Goal: Task Accomplishment & Management: Complete application form

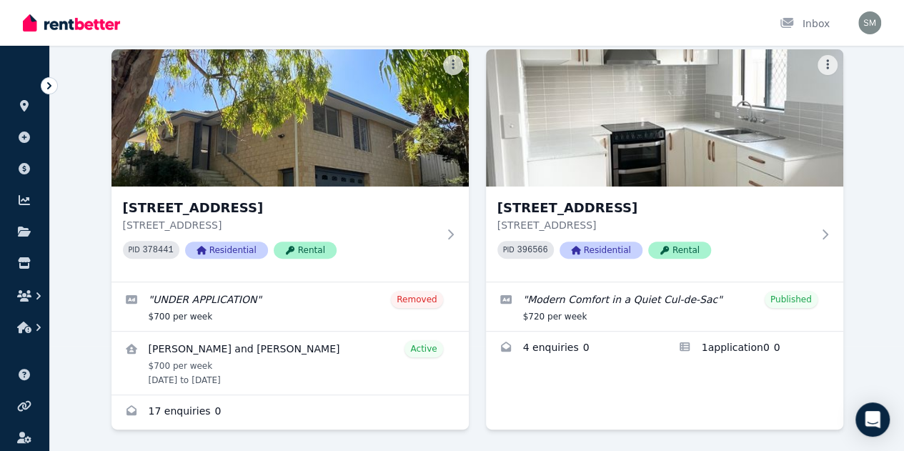
scroll to position [112, 0]
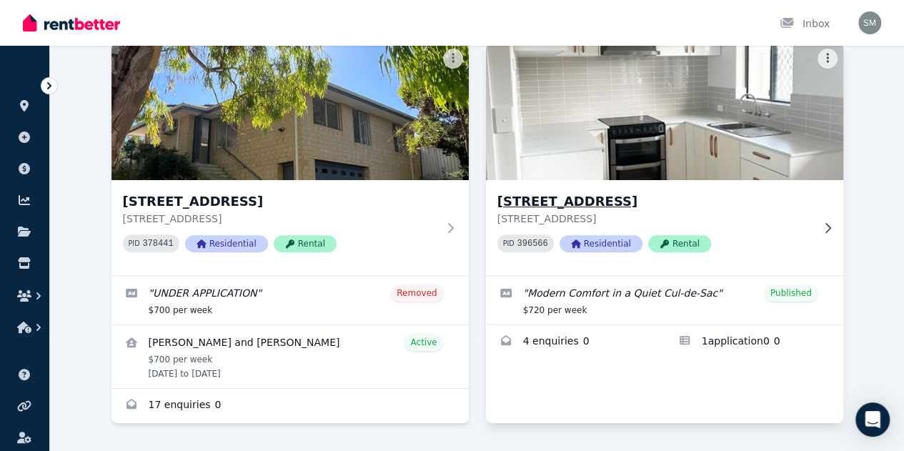
click at [480, 132] on img at bounding box center [664, 111] width 375 height 144
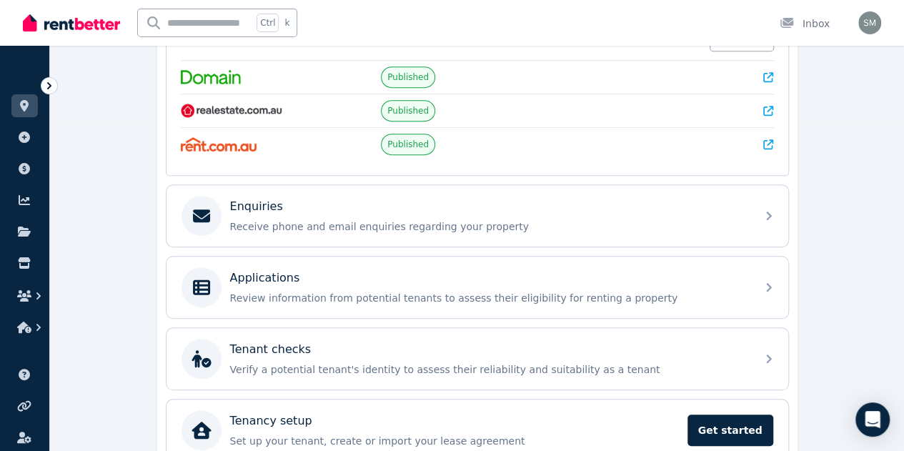
scroll to position [329, 0]
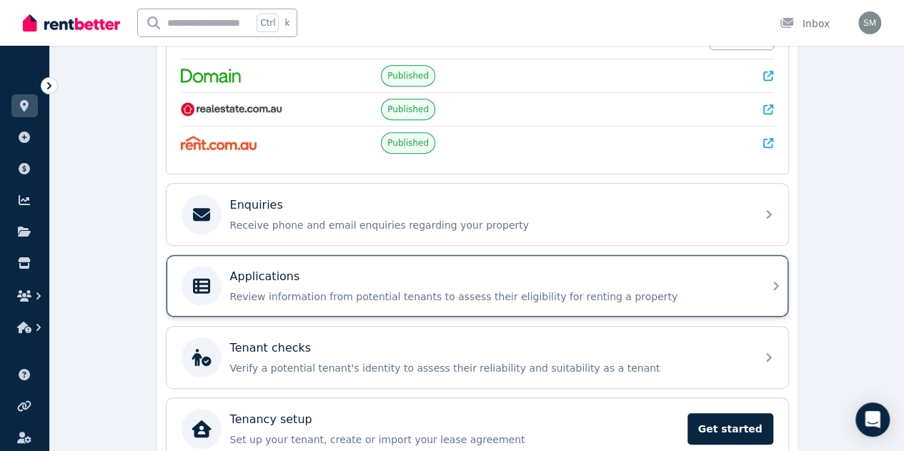
click at [673, 305] on div "Applications Review information from potential tenants to assess their eligibil…" at bounding box center [478, 285] width 622 height 61
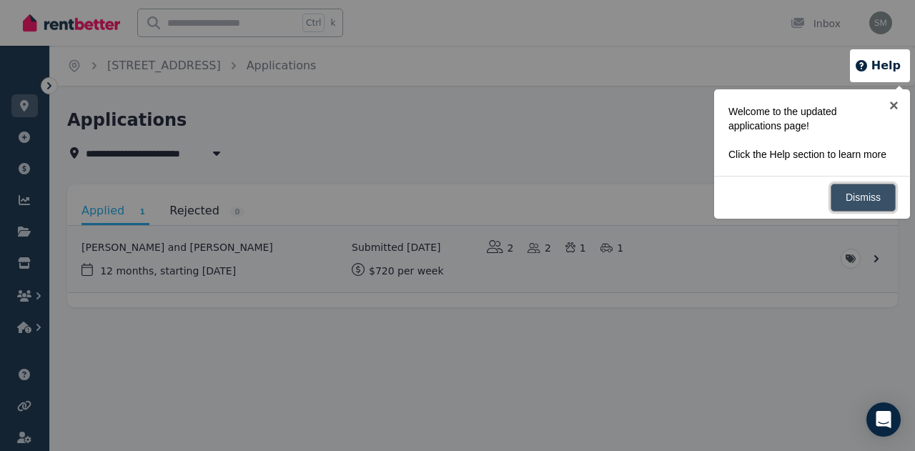
click at [872, 189] on link "Dismiss" at bounding box center [863, 198] width 65 height 28
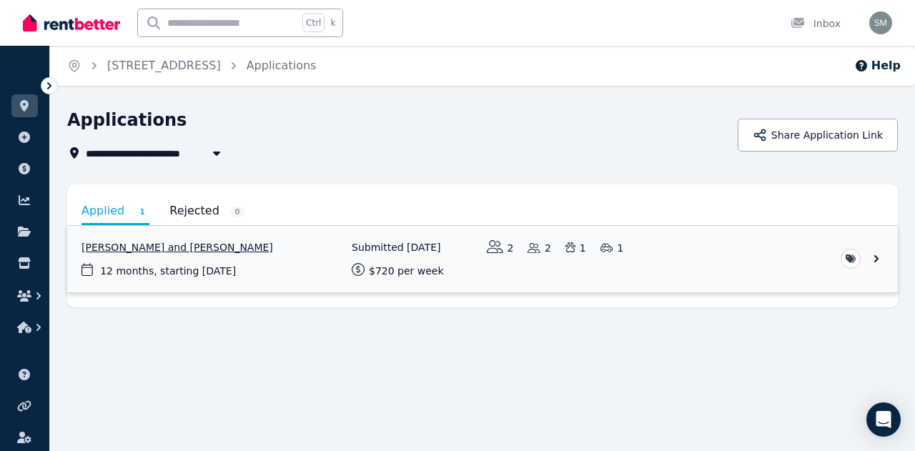
click at [199, 247] on link "View application: Ashleigh Koch and Daniel Gibson" at bounding box center [482, 259] width 831 height 66
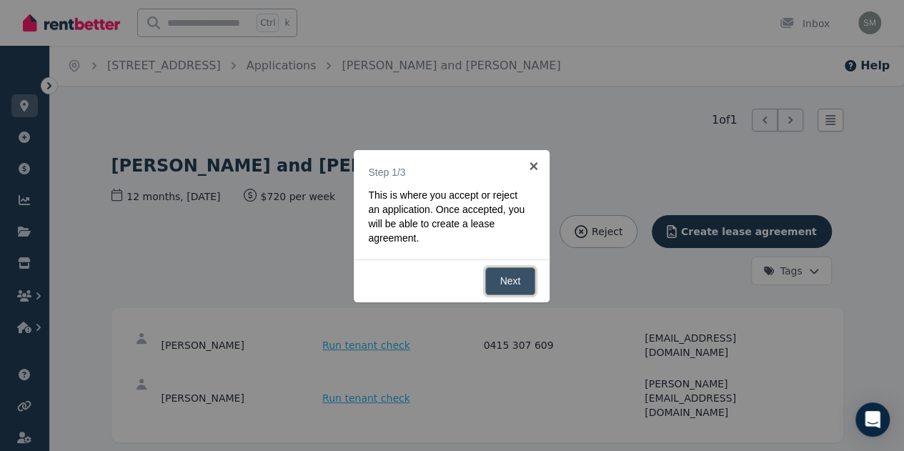
click at [512, 283] on link "Next" at bounding box center [510, 281] width 51 height 28
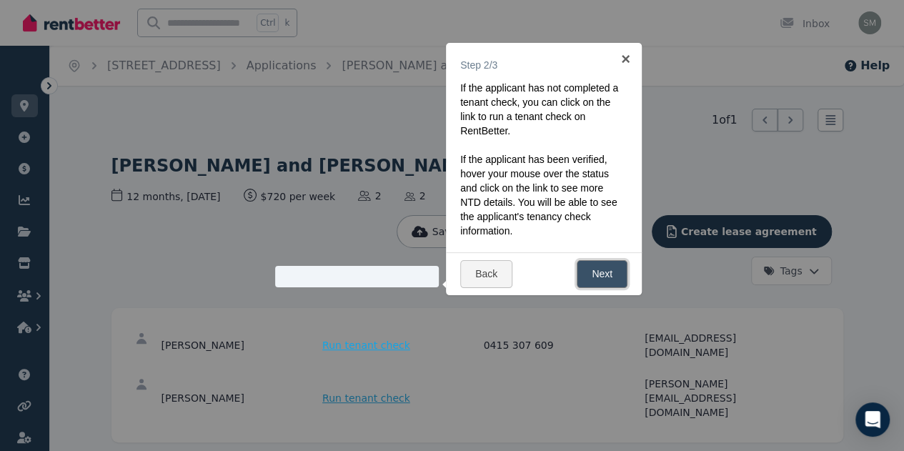
click at [621, 274] on link "Next" at bounding box center [602, 274] width 51 height 28
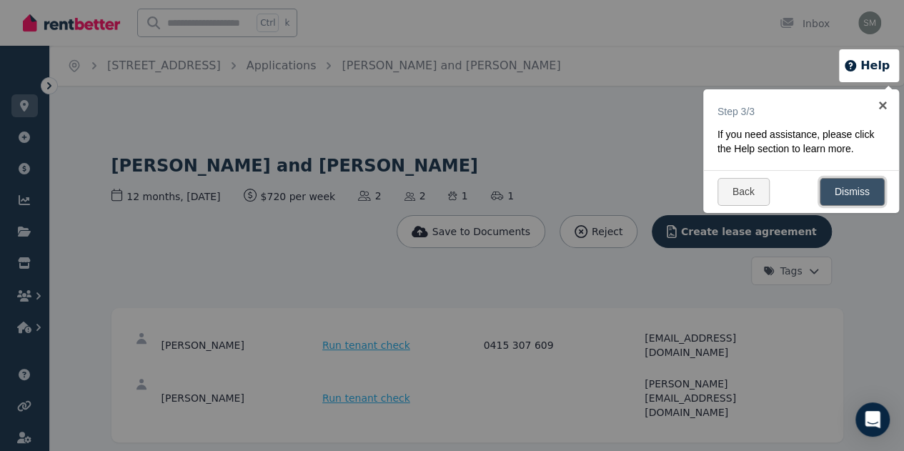
click at [864, 192] on link "Dismiss" at bounding box center [852, 192] width 65 height 28
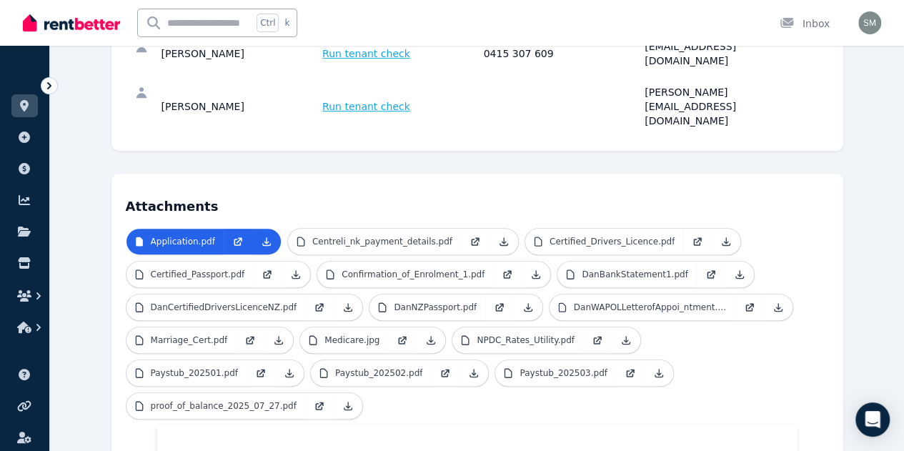
scroll to position [292, 0]
click at [236, 237] on icon at bounding box center [239, 240] width 6 height 6
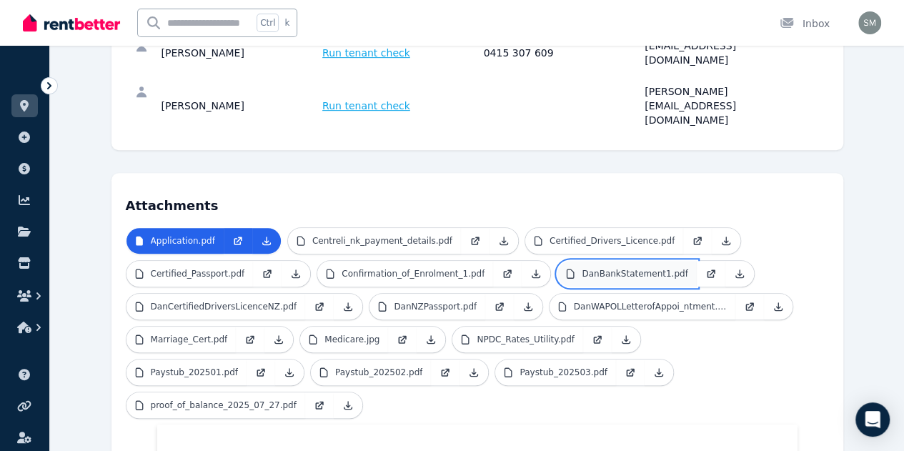
click at [582, 268] on p "DanBankStatement1.pdf" at bounding box center [635, 273] width 106 height 11
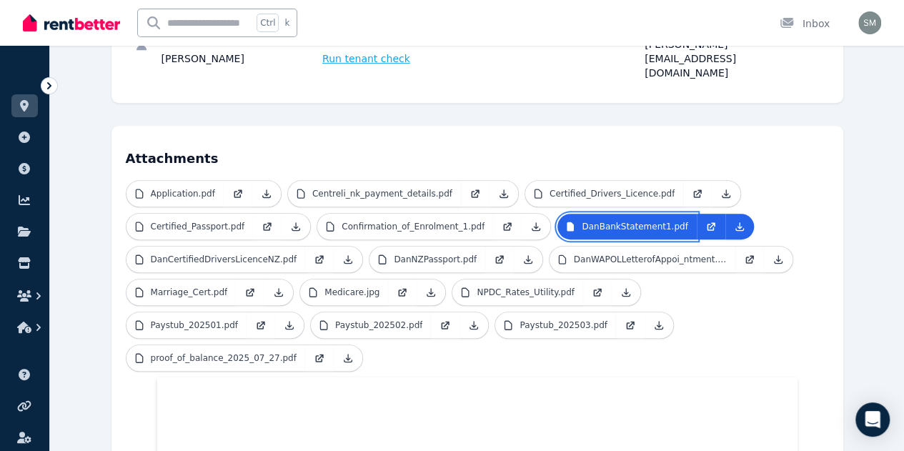
scroll to position [340, 0]
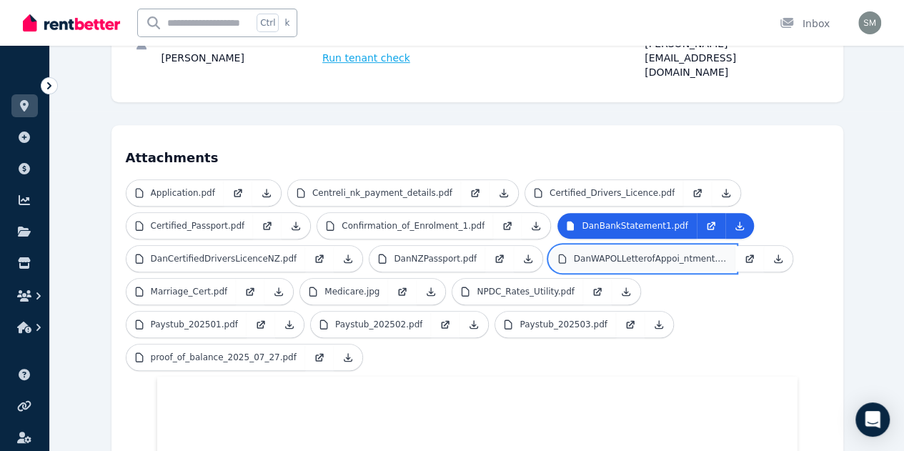
click at [574, 253] on p "DanWAPOLLetterofAppoi_ntment.pdf" at bounding box center [650, 258] width 153 height 11
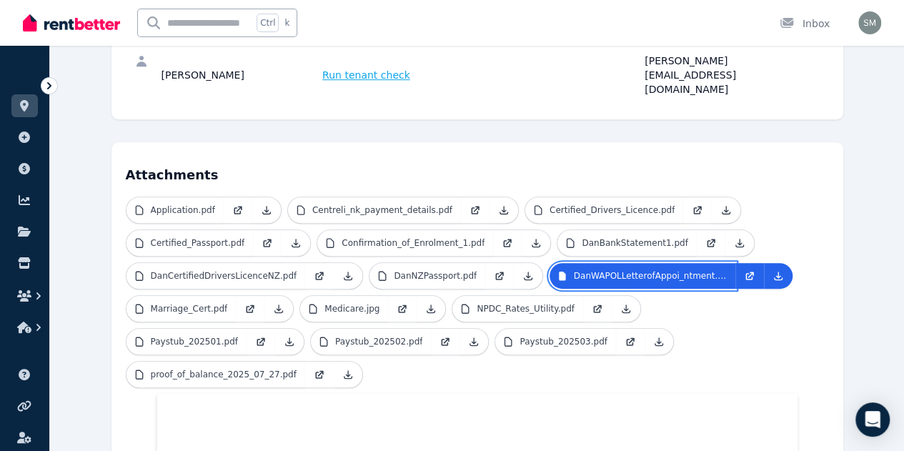
scroll to position [330, 0]
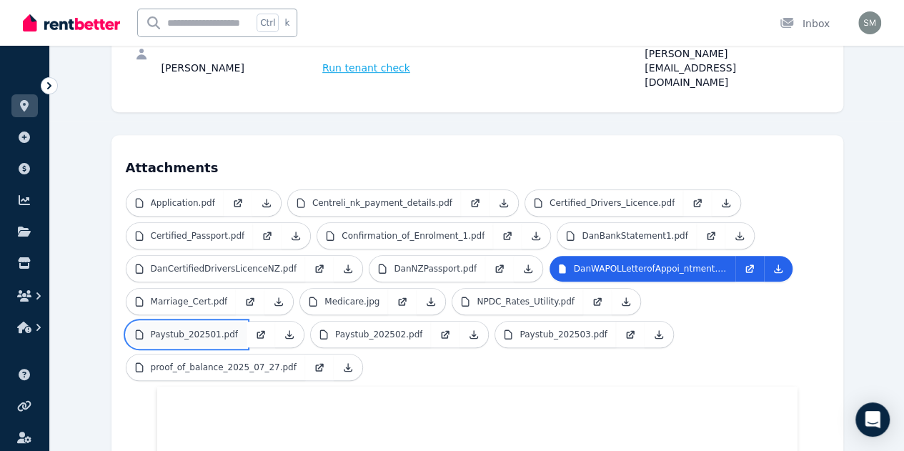
click at [247, 322] on link "Paystub_202501.pdf" at bounding box center [187, 335] width 120 height 26
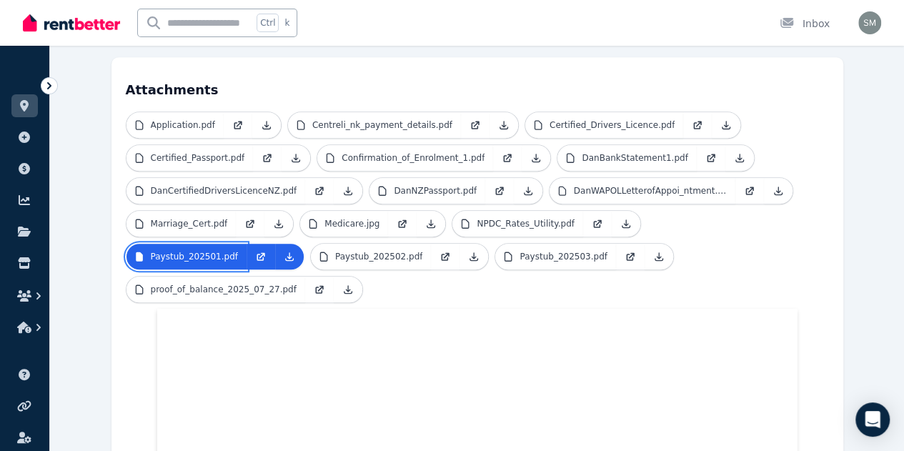
scroll to position [403, 0]
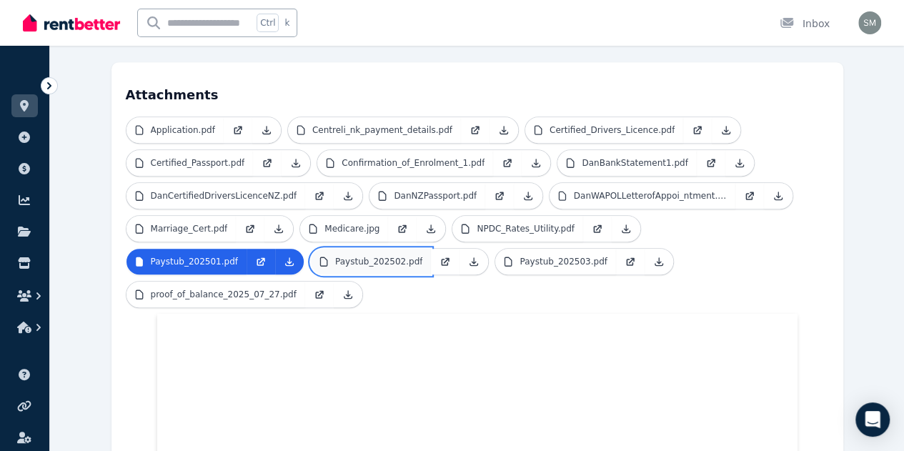
click at [423, 256] on p "Paystub_202502.pdf" at bounding box center [378, 261] width 87 height 11
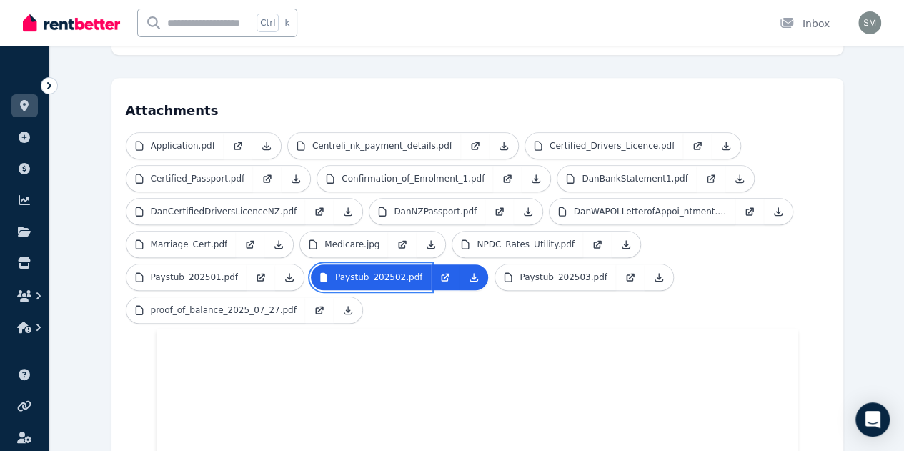
scroll to position [386, 0]
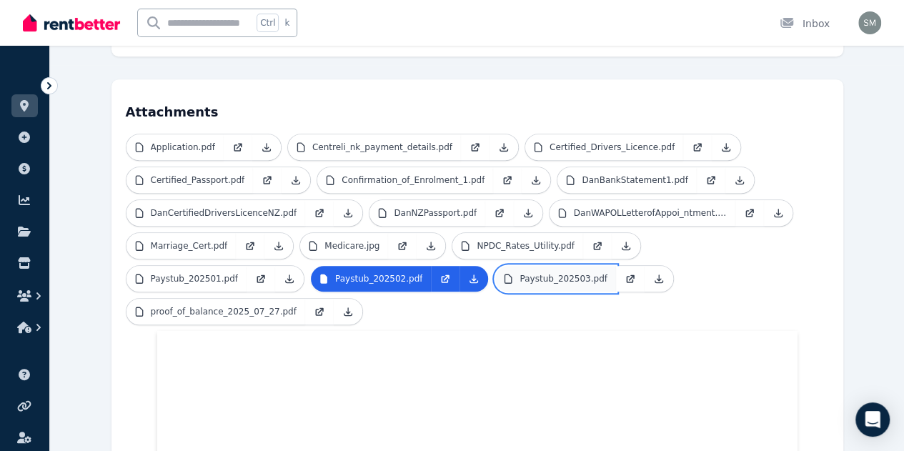
click at [607, 273] on p "Paystub_202503.pdf" at bounding box center [563, 278] width 87 height 11
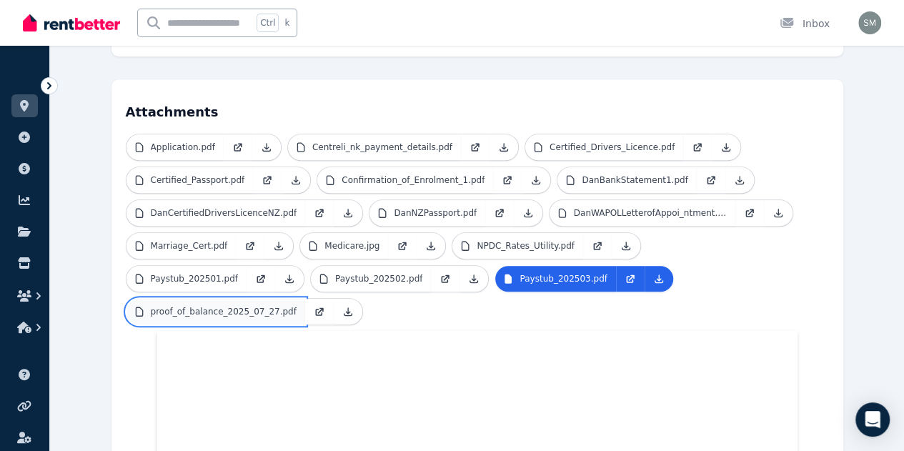
click at [195, 306] on p "proof_of_balance_2025_07_27.pdf" at bounding box center [224, 311] width 146 height 11
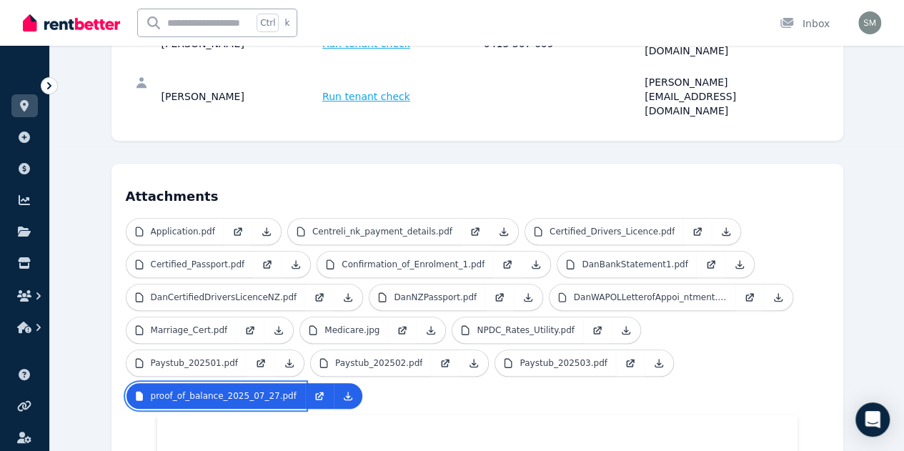
scroll to position [301, 0]
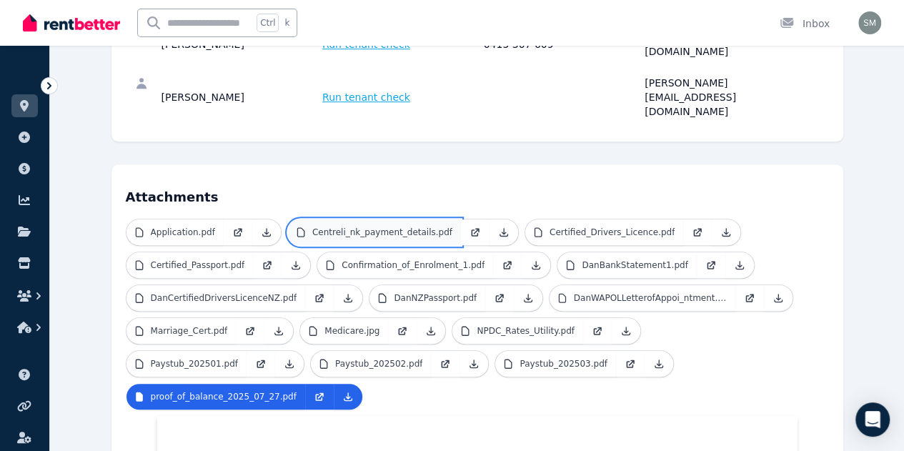
click at [365, 227] on p "Centreli_nk_payment_details.pdf" at bounding box center [382, 232] width 140 height 11
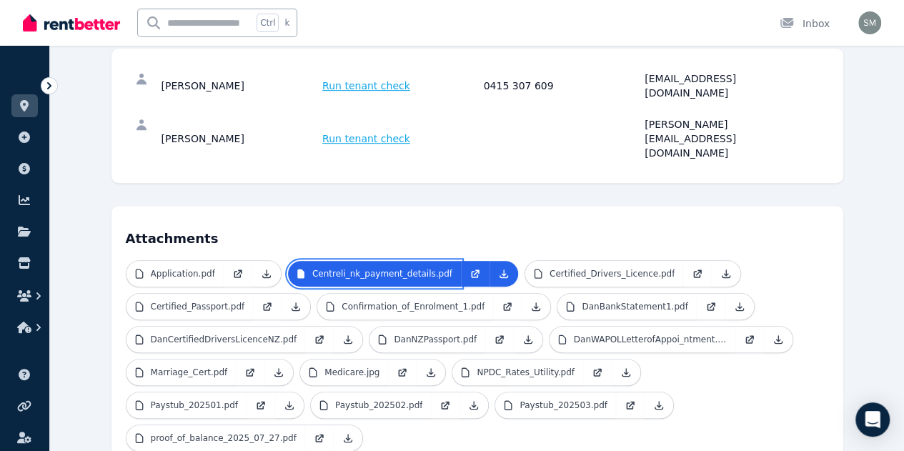
scroll to position [260, 0]
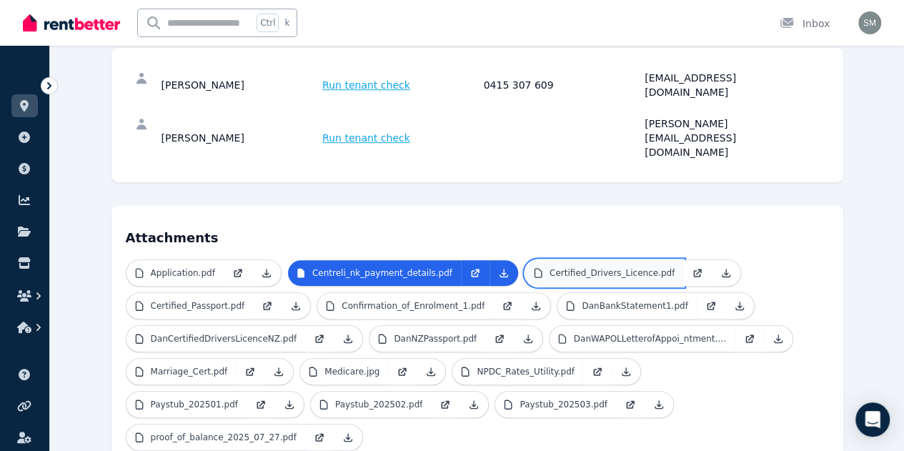
click at [588, 260] on link "Certified_Drivers_Licence.pdf" at bounding box center [605, 273] width 158 height 26
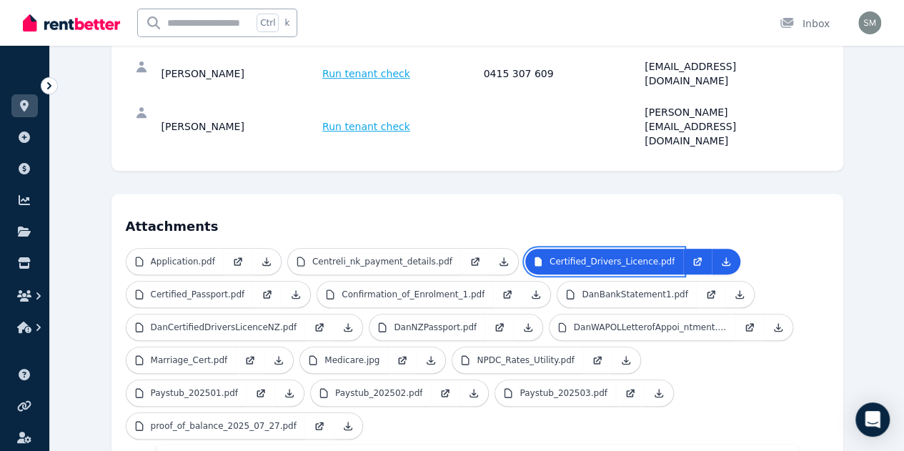
scroll to position [313, 0]
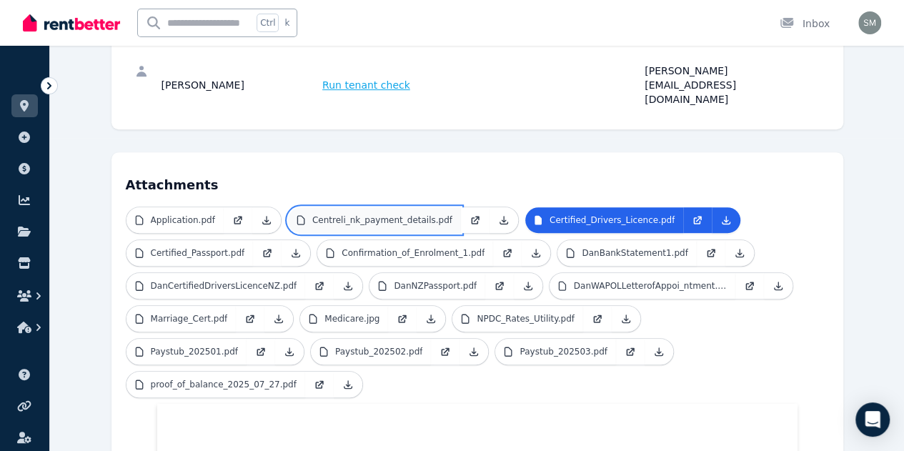
click at [353, 215] on p "Centreli_nk_payment_details.pdf" at bounding box center [382, 220] width 140 height 11
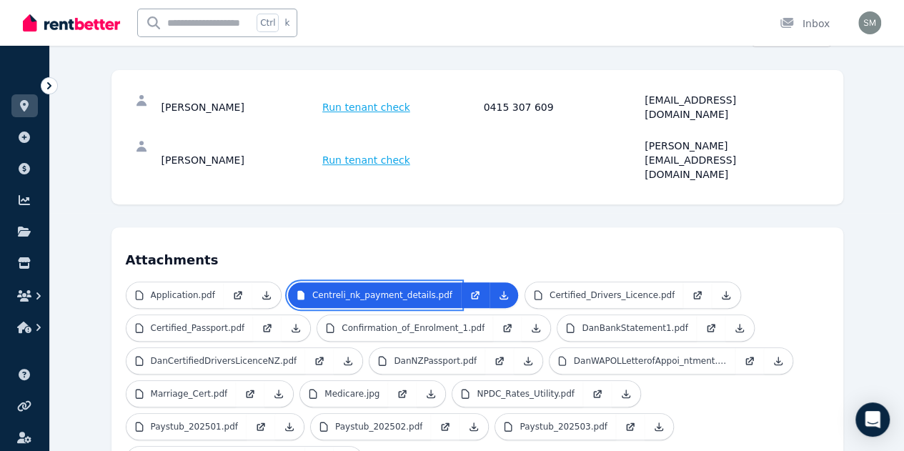
scroll to position [325, 0]
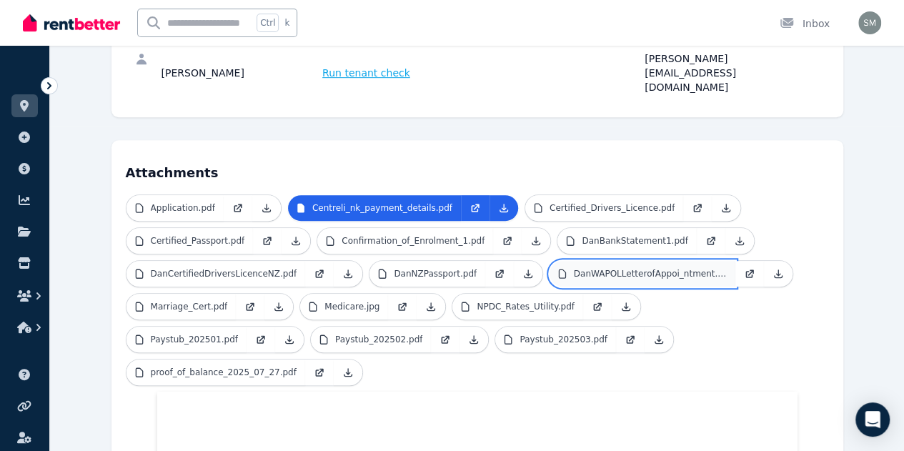
click at [574, 268] on p "DanWAPOLLetterofAppoi_ntment.pdf" at bounding box center [650, 273] width 153 height 11
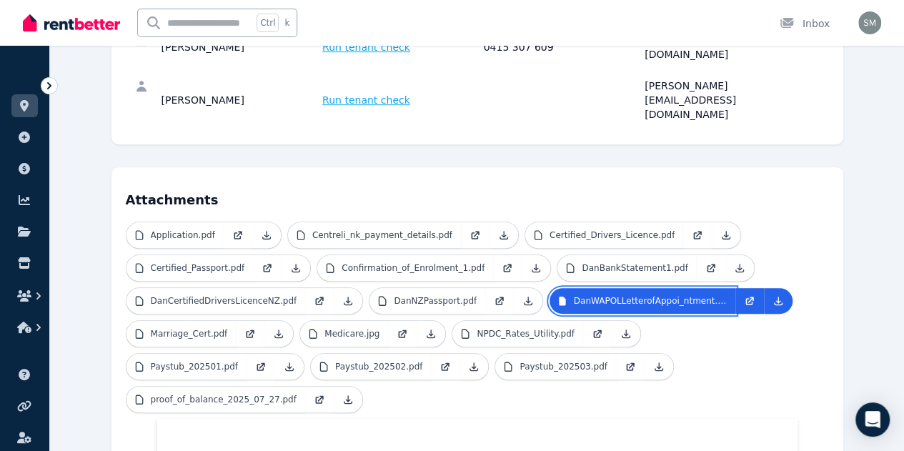
scroll to position [255, 0]
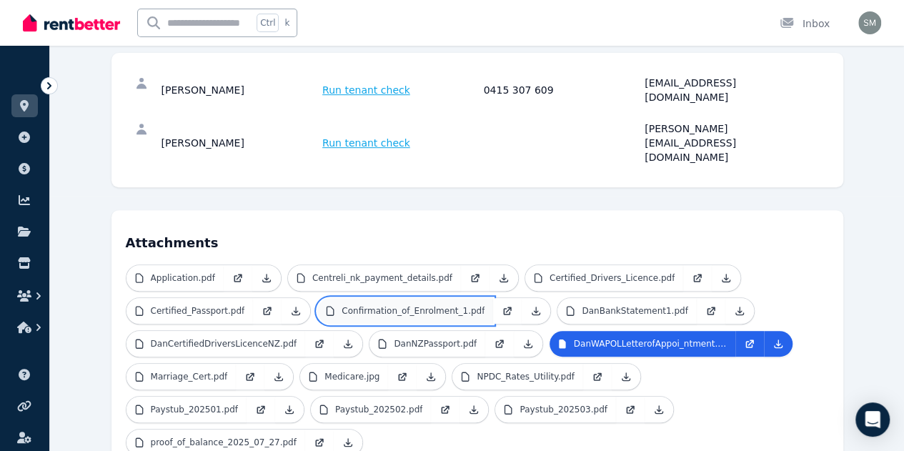
click at [317, 298] on link "Confirmation_of_Enrolment_1.pdf" at bounding box center [405, 311] width 176 height 26
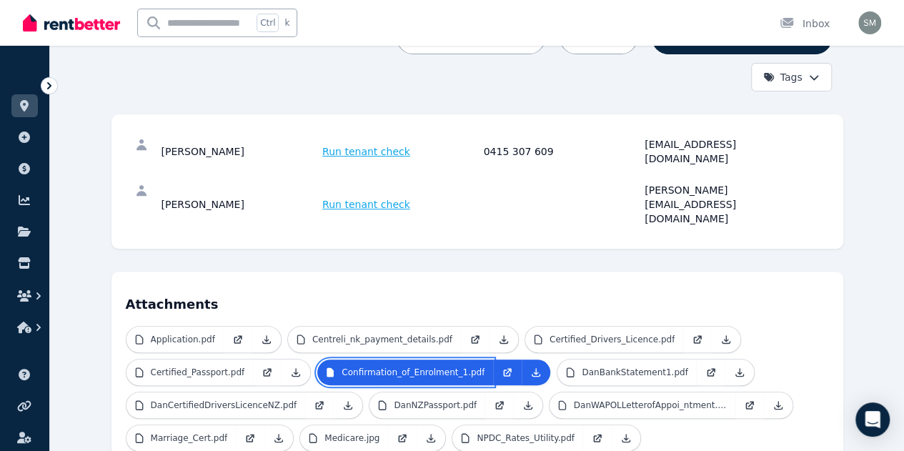
scroll to position [194, 0]
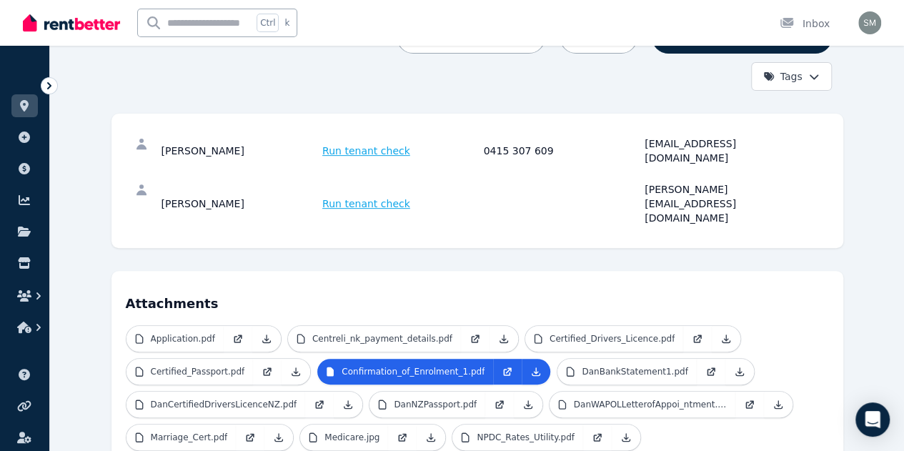
click at [829, 325] on ul "Application.pdf Centreli_nk_payment_details.pdf Certified_Drivers_Licence.pdf C…" at bounding box center [478, 423] width 704 height 197
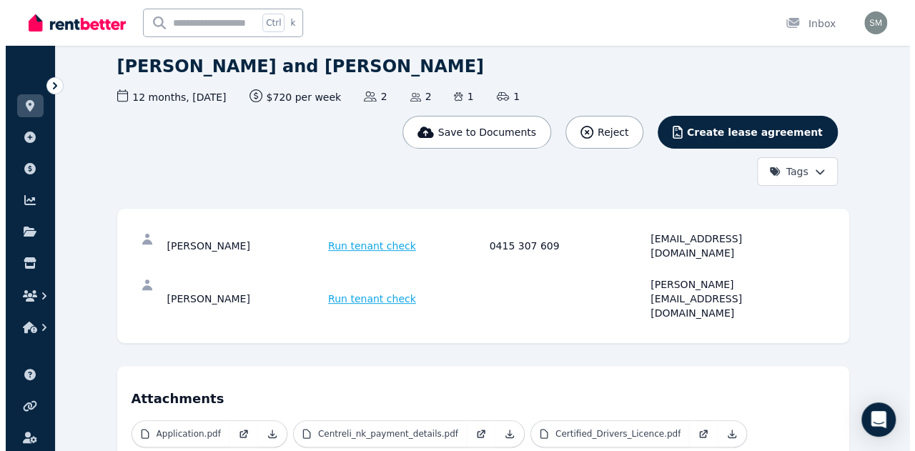
scroll to position [99, 0]
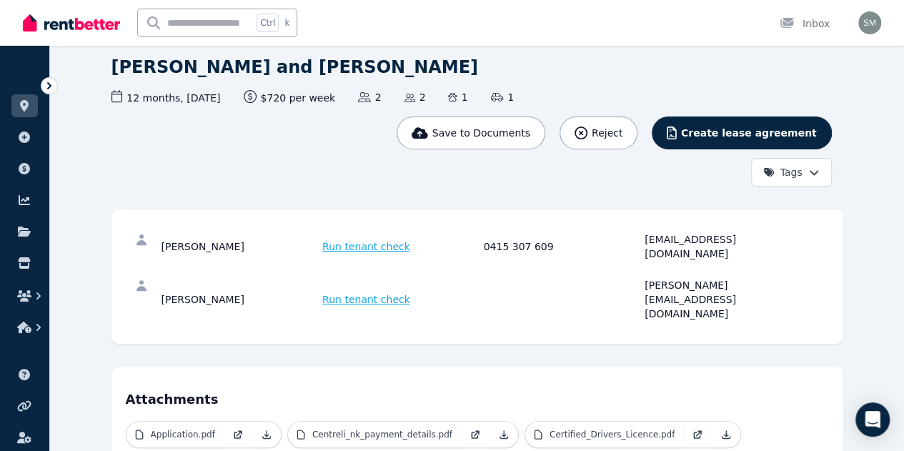
click at [327, 240] on span "Run tenant check" at bounding box center [366, 247] width 88 height 14
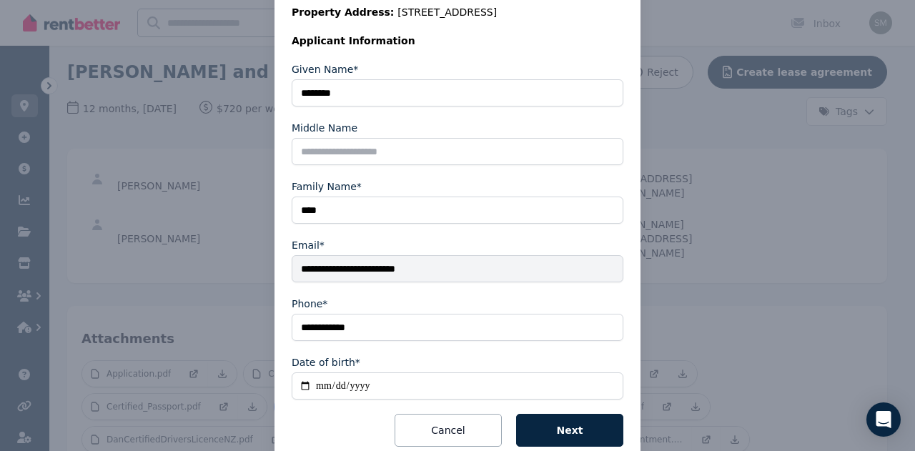
scroll to position [252, 0]
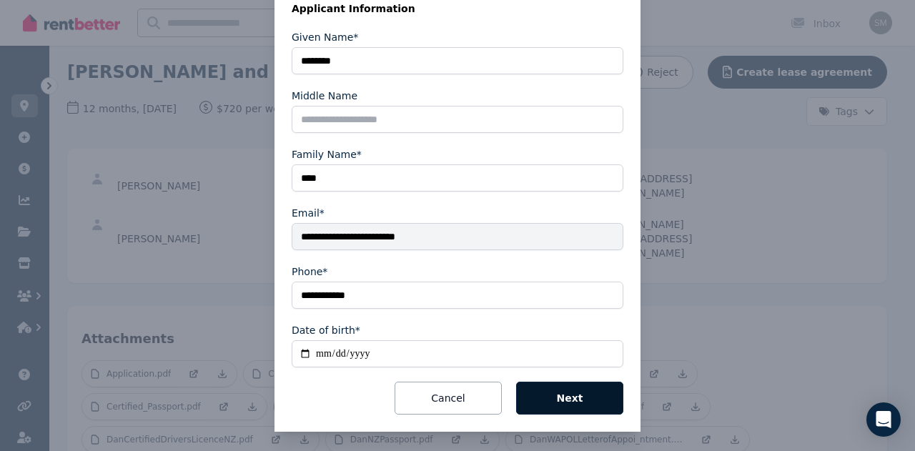
click at [578, 401] on button "Next" at bounding box center [569, 398] width 107 height 33
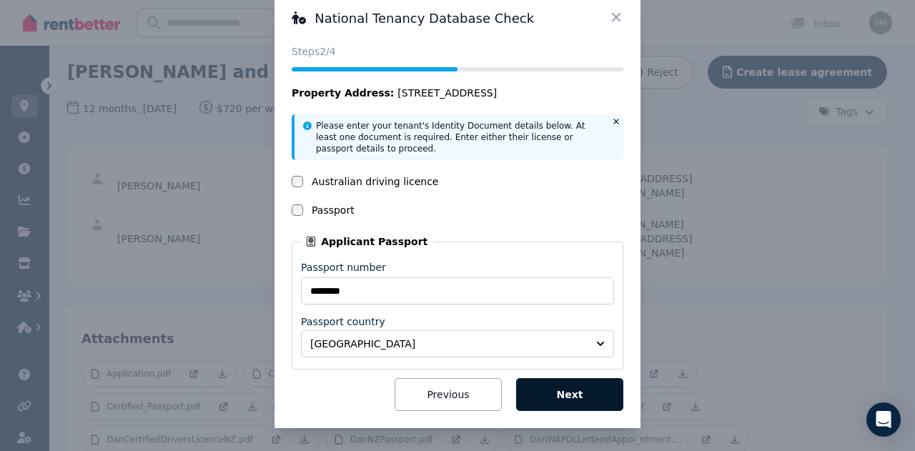
scroll to position [29, 0]
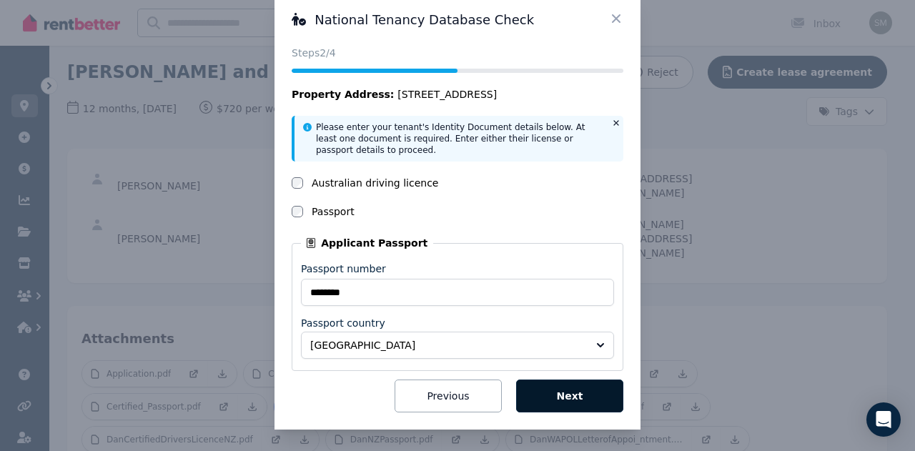
click at [558, 394] on button "Next" at bounding box center [569, 396] width 107 height 33
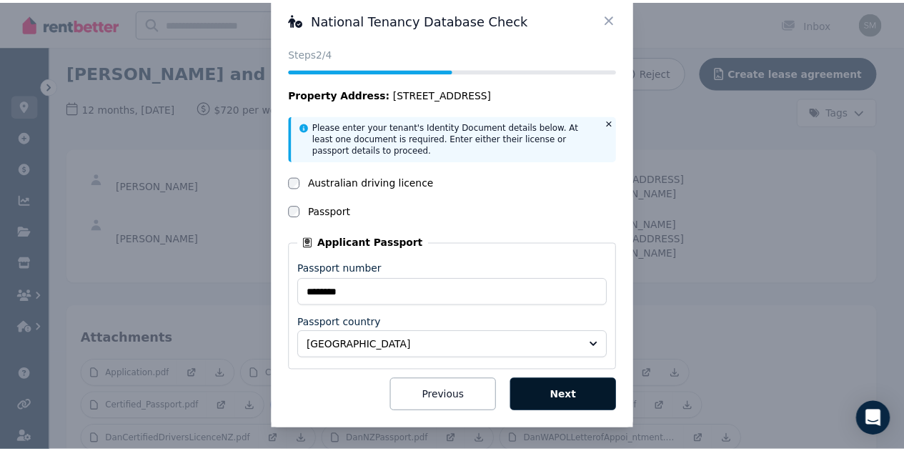
scroll to position [0, 0]
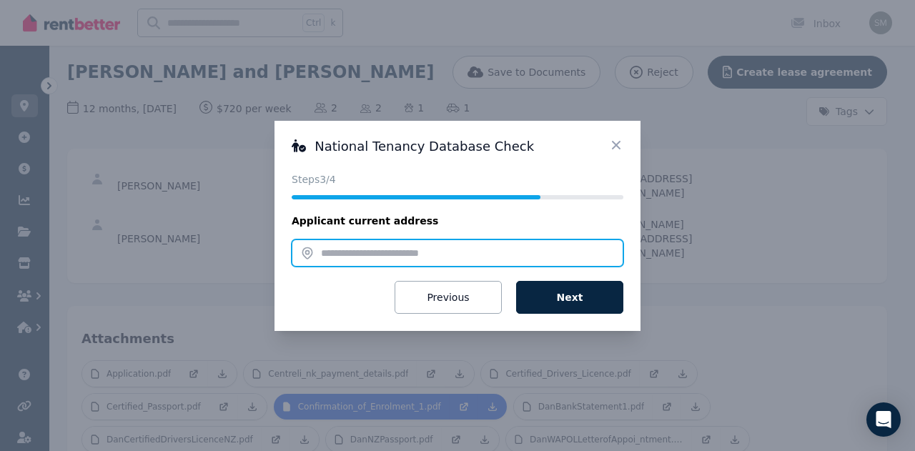
click at [382, 251] on input "text" at bounding box center [458, 253] width 332 height 27
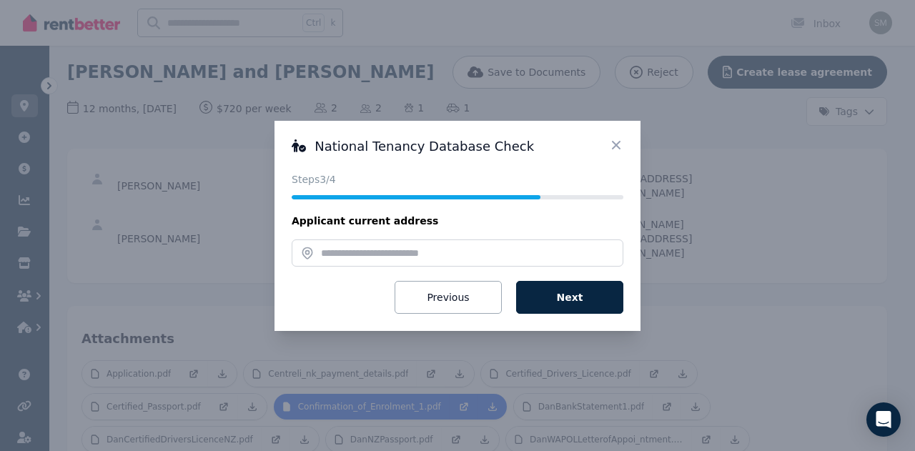
click at [619, 145] on icon at bounding box center [616, 145] width 14 height 14
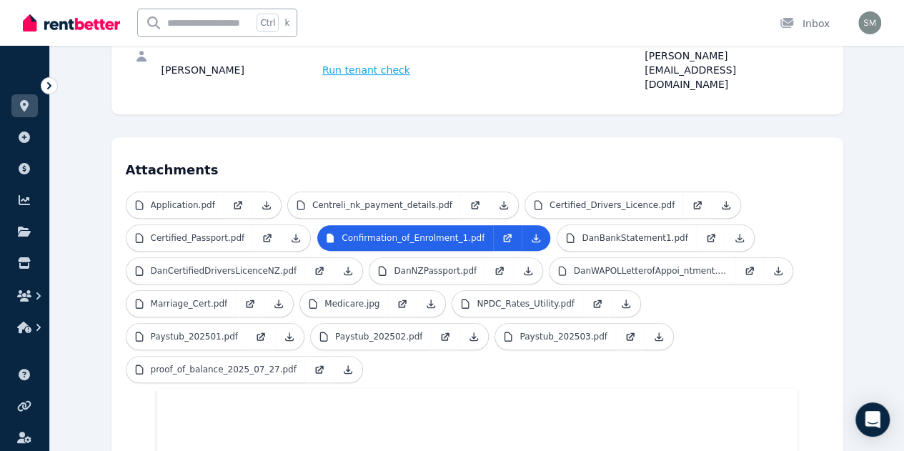
scroll to position [332, 0]
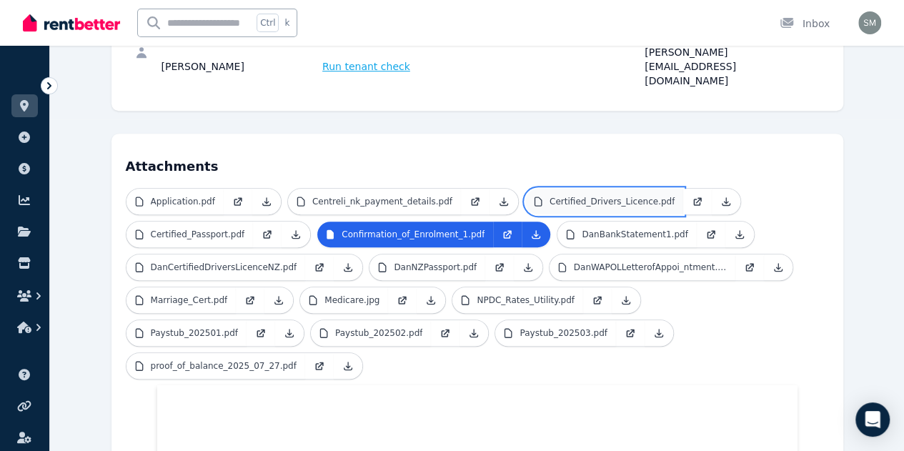
click at [562, 196] on p "Certified_Drivers_Licence.pdf" at bounding box center [612, 201] width 125 height 11
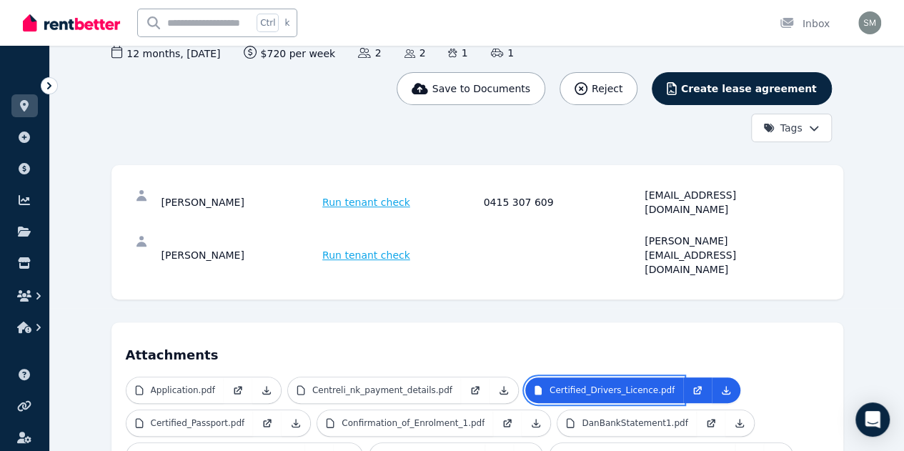
scroll to position [149, 0]
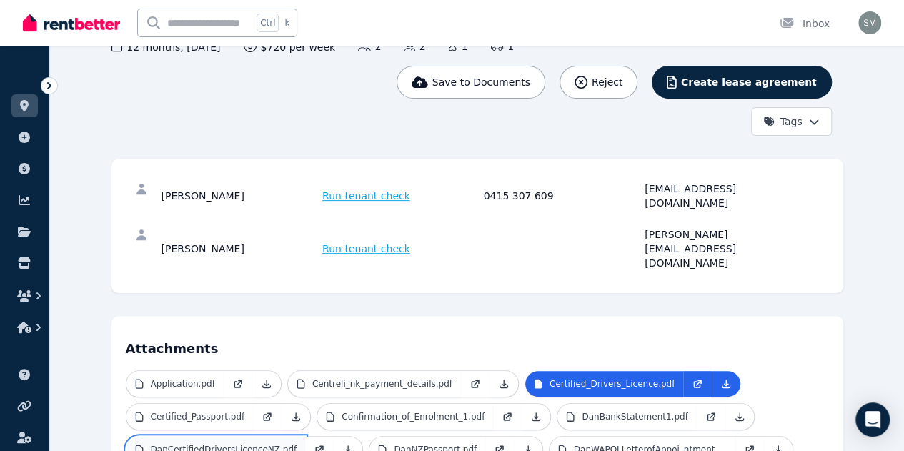
click at [297, 444] on p "DanCertifiedDriversLicenceNZ.pdf" at bounding box center [224, 449] width 147 height 11
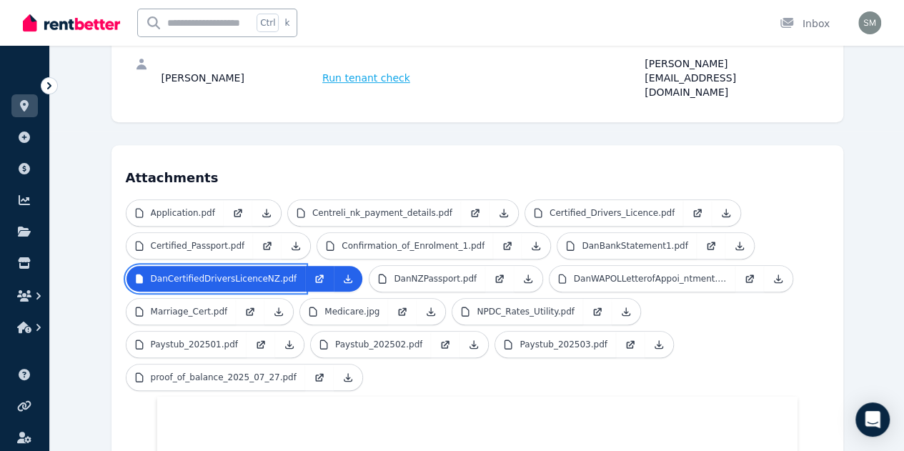
scroll to position [315, 0]
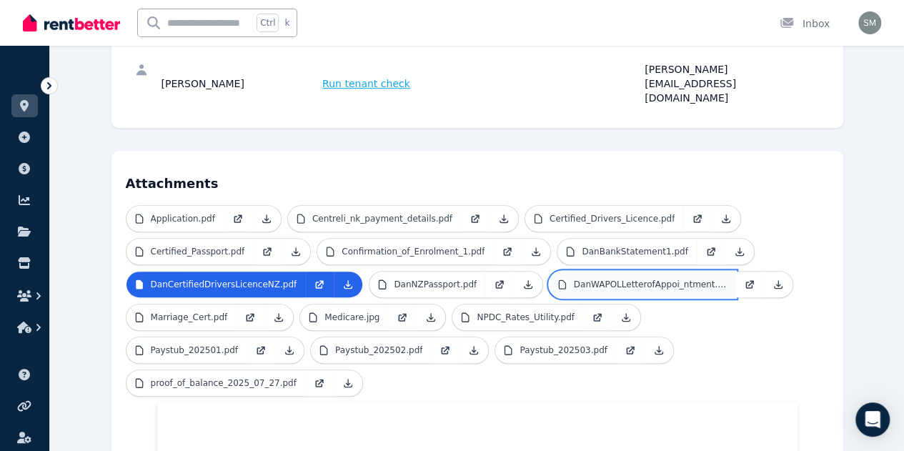
click at [574, 279] on p "DanWAPOLLetterofAppoi_ntment.pdf" at bounding box center [650, 284] width 153 height 11
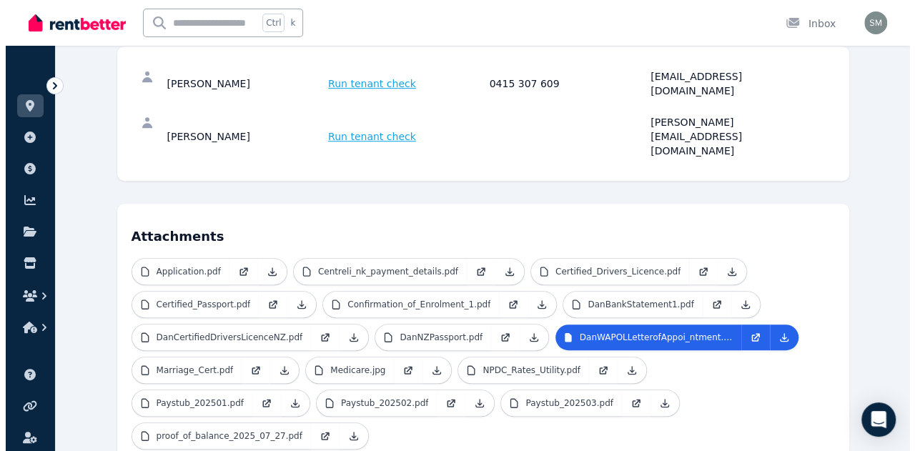
scroll to position [0, 0]
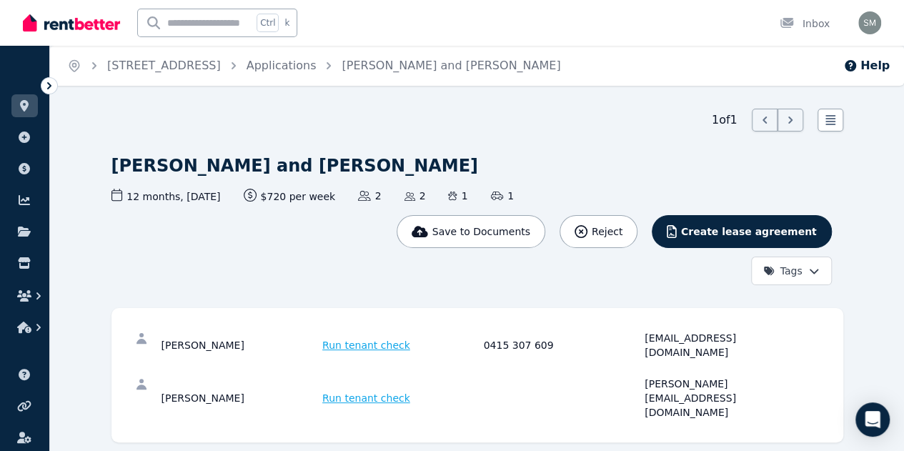
click at [322, 338] on span "Run tenant check" at bounding box center [366, 345] width 88 height 14
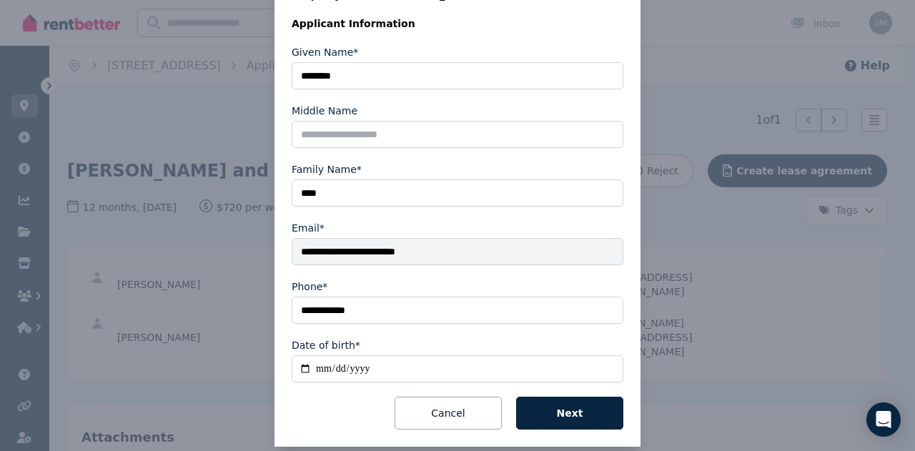
scroll to position [252, 0]
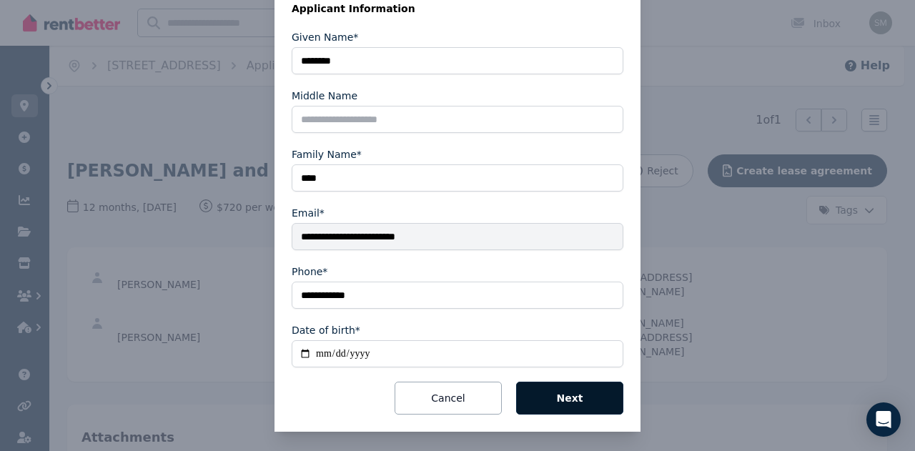
click at [571, 395] on button "Next" at bounding box center [569, 398] width 107 height 33
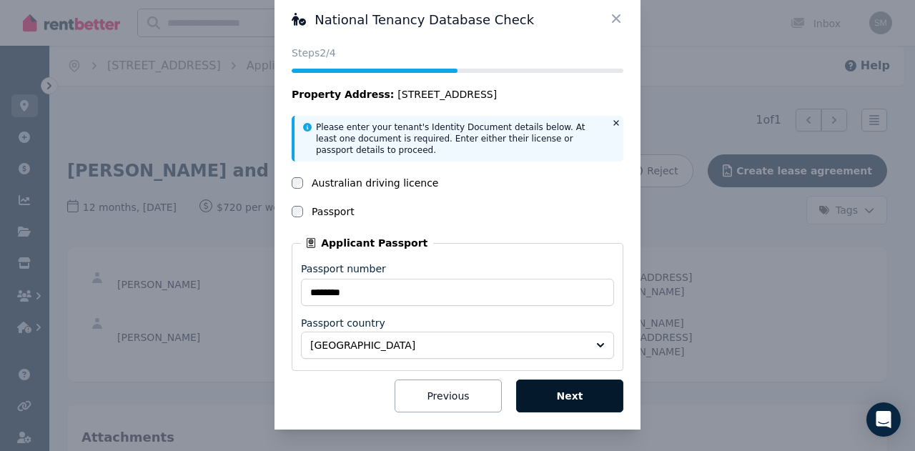
click at [571, 395] on button "Next" at bounding box center [569, 396] width 107 height 33
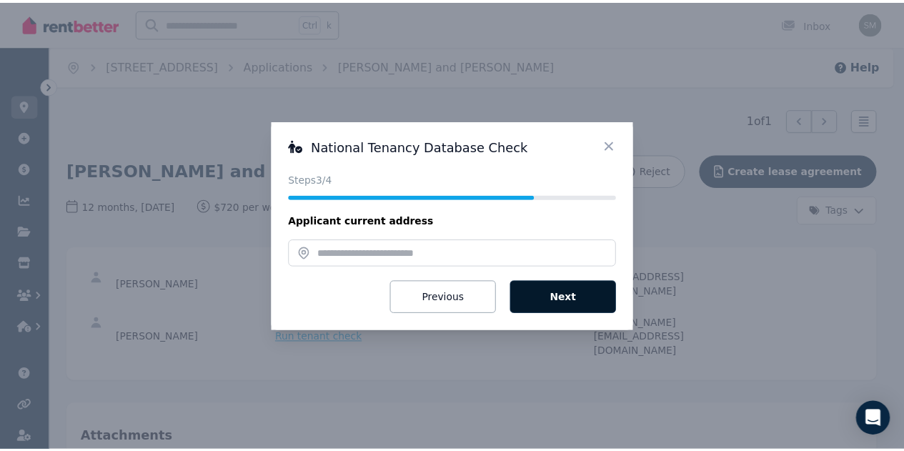
scroll to position [0, 0]
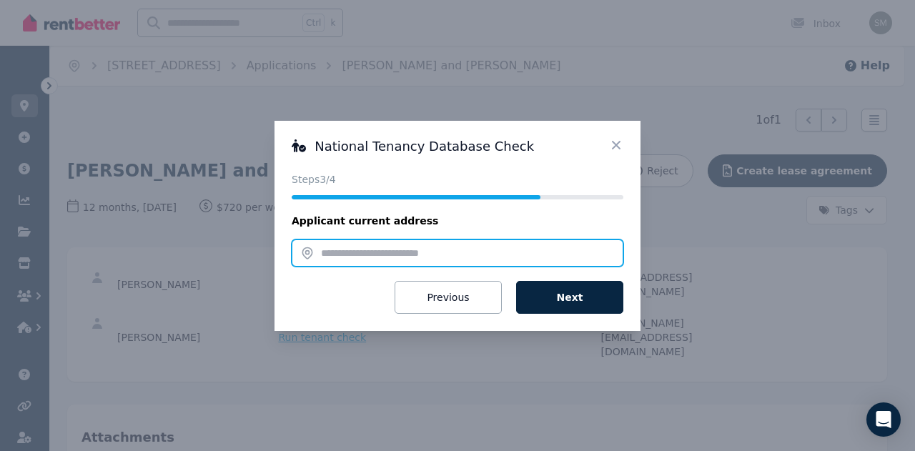
click at [466, 252] on input "text" at bounding box center [458, 253] width 332 height 27
paste input "**********"
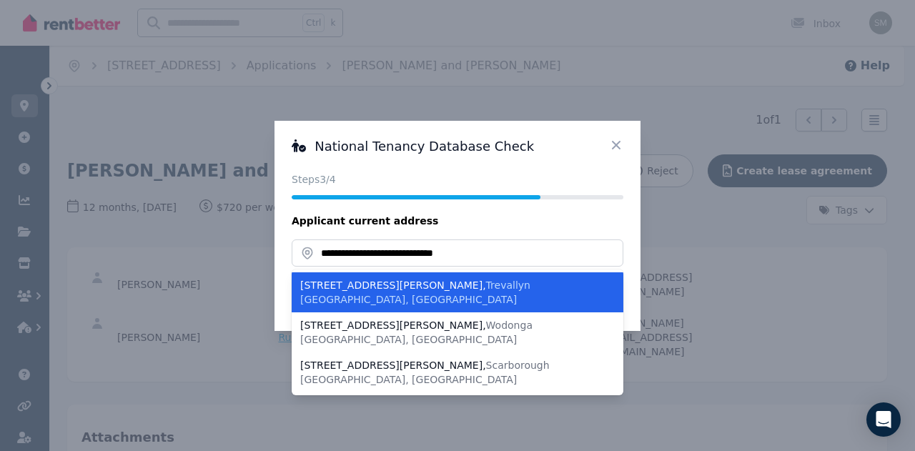
type input "**********"
click at [518, 228] on legend "Applicant current address" at bounding box center [458, 221] width 332 height 14
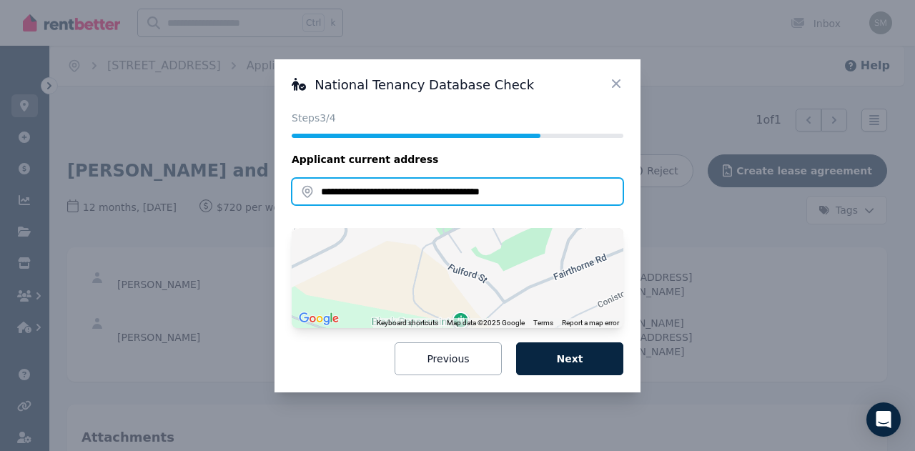
drag, startPoint x: 513, startPoint y: 194, endPoint x: 305, endPoint y: 194, distance: 208.8
click at [305, 194] on input "**********" at bounding box center [458, 191] width 332 height 27
paste input "**********"
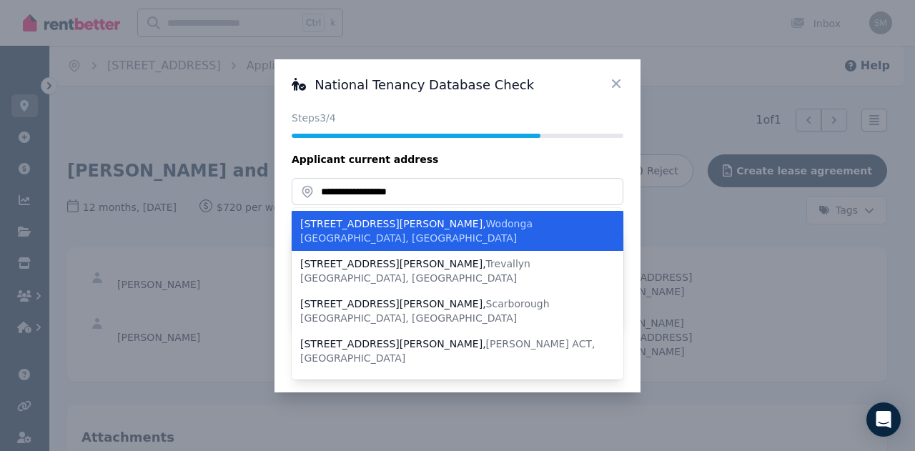
type input "**********"
click at [618, 80] on icon at bounding box center [616, 84] width 14 height 14
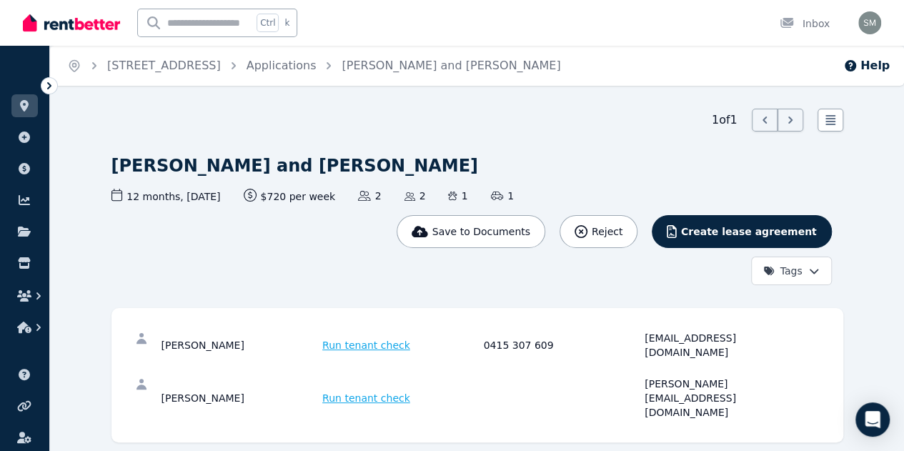
scroll to position [3, 0]
